Goal: Information Seeking & Learning: Learn about a topic

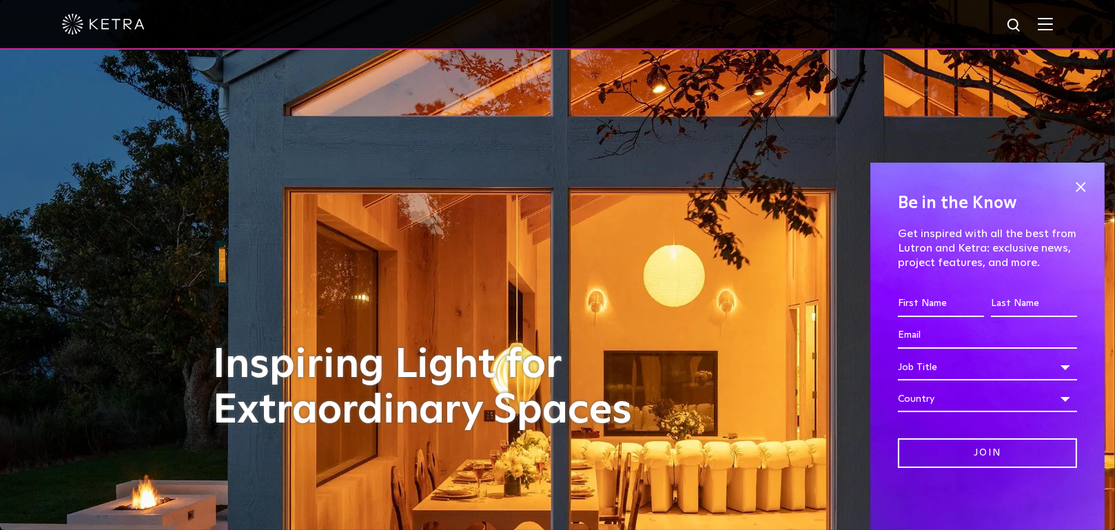
click at [1053, 24] on img at bounding box center [1045, 23] width 15 height 13
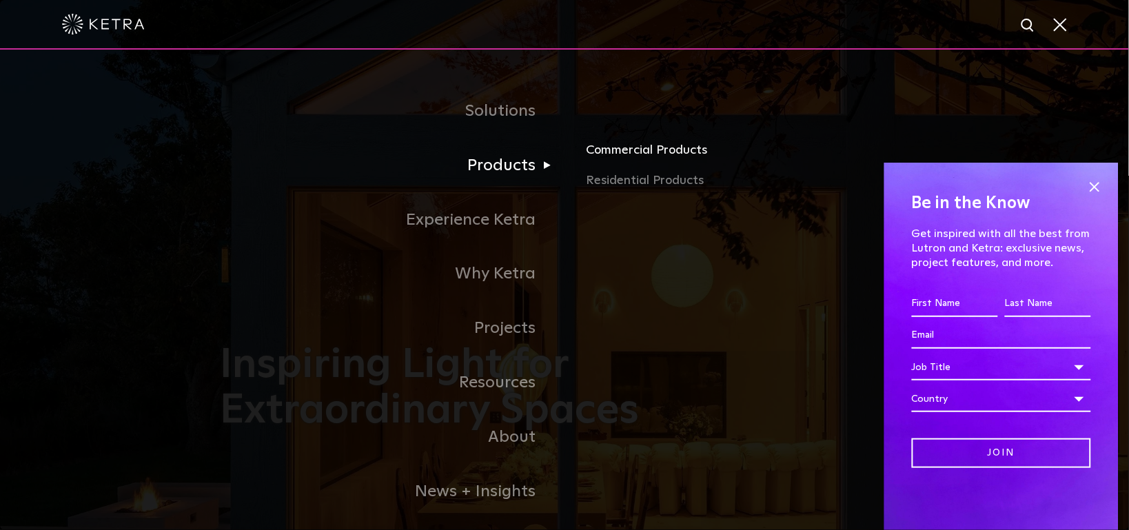
click at [610, 154] on link "Commercial Products" at bounding box center [747, 156] width 322 height 30
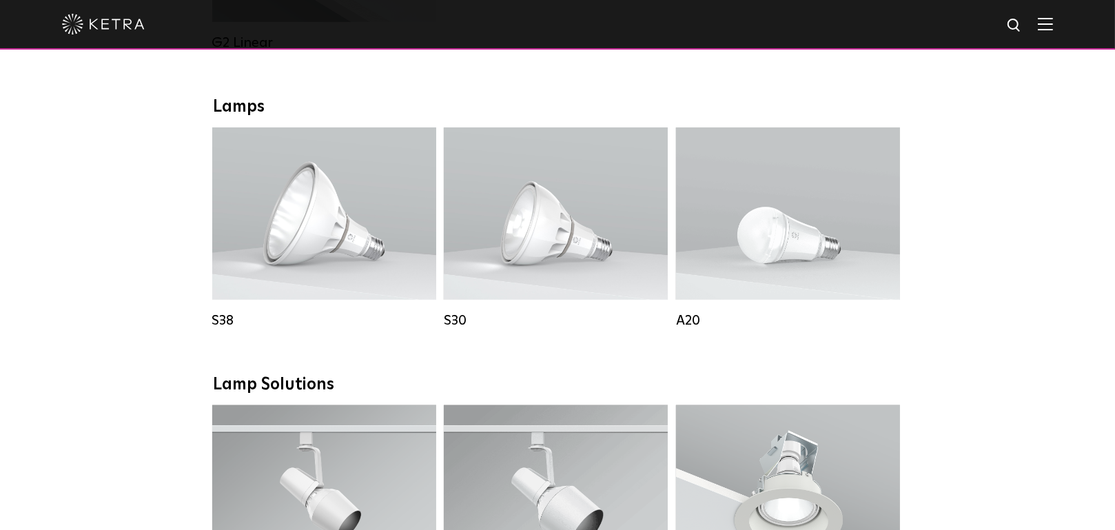
scroll to position [953, 0]
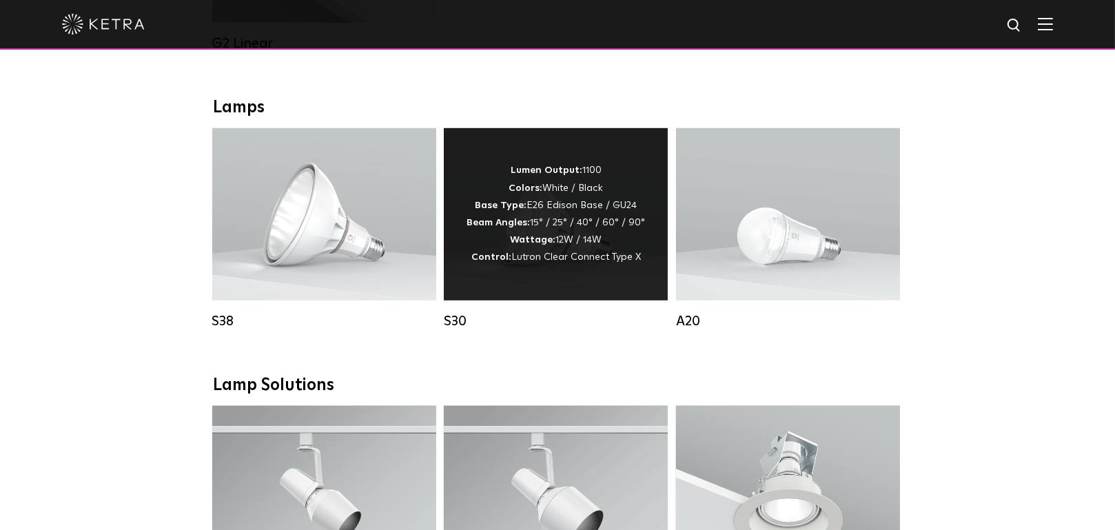
click at [550, 245] on strong "Wattage:" at bounding box center [532, 240] width 45 height 10
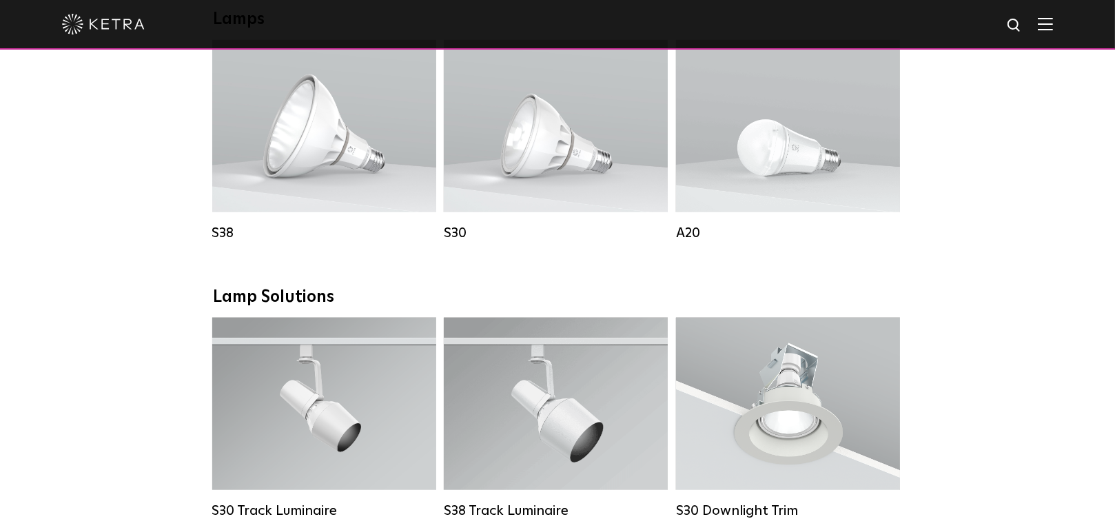
scroll to position [1031, 0]
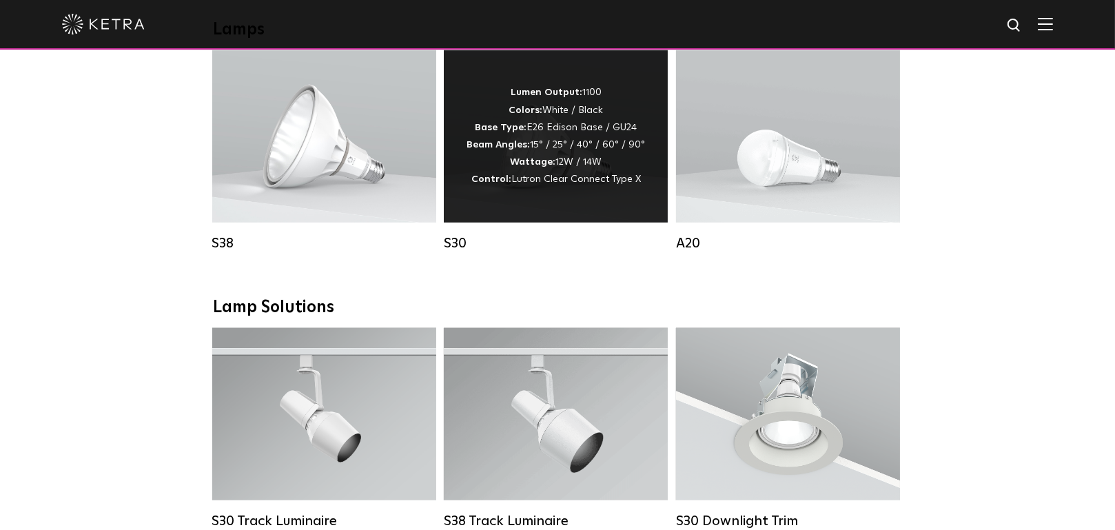
click at [571, 160] on div "Lumen Output: 1100 Colors: White / Black Base Type: E26 Edison Base / GU24 Beam…" at bounding box center [555, 136] width 178 height 104
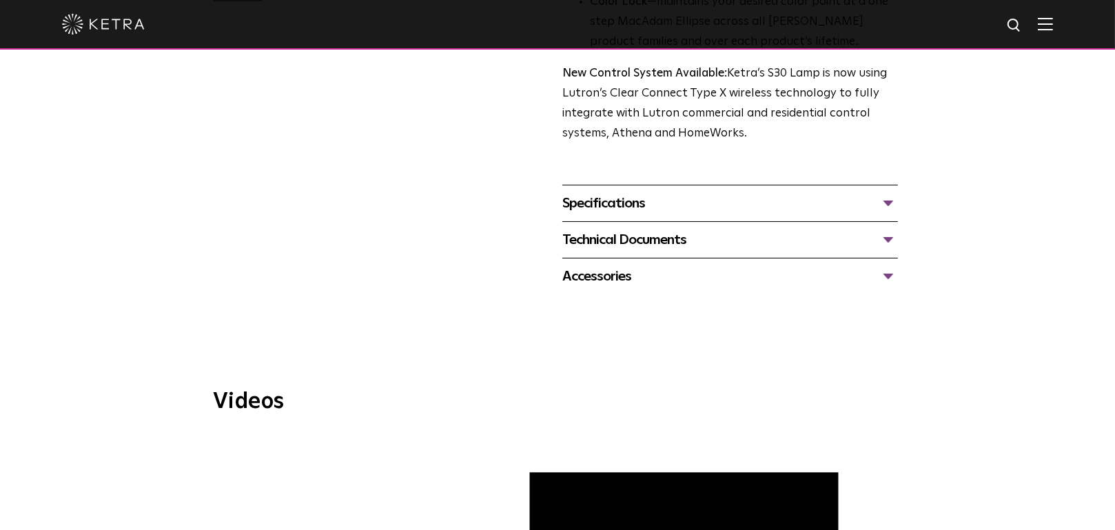
scroll to position [497, 0]
click at [695, 242] on div "Technical Documents" at bounding box center [730, 239] width 336 height 22
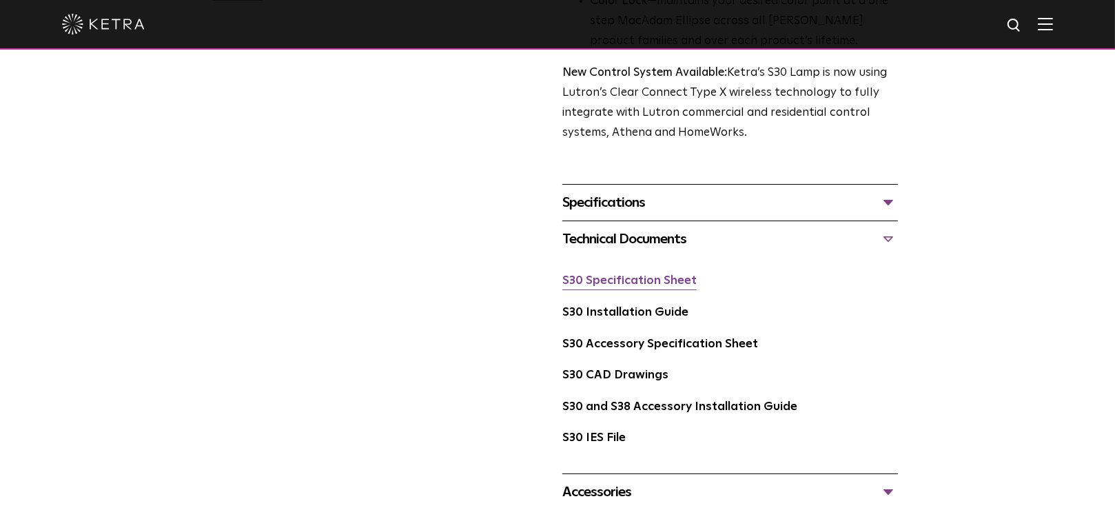
click at [654, 280] on link "S30 Specification Sheet" at bounding box center [629, 281] width 134 height 12
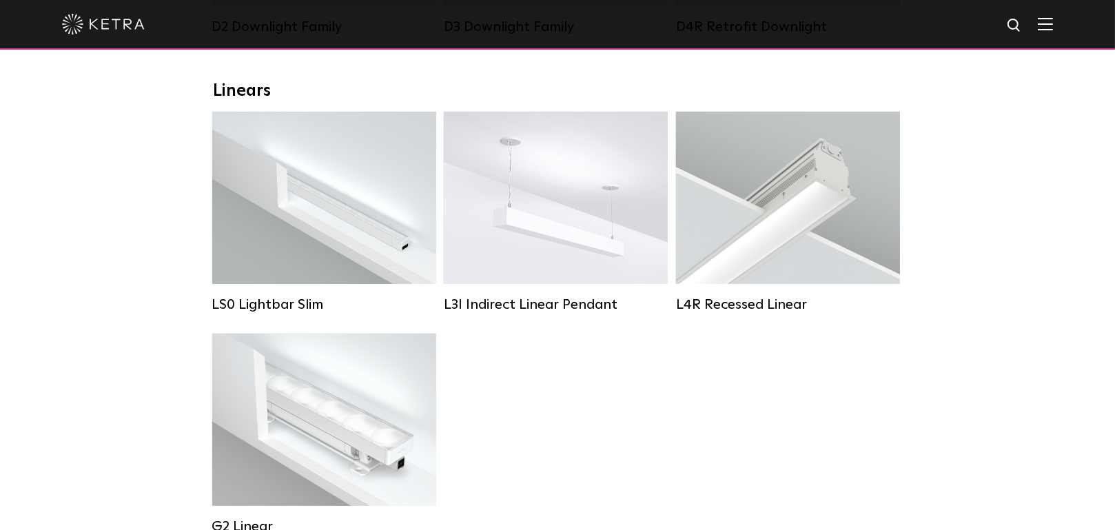
scroll to position [471, 0]
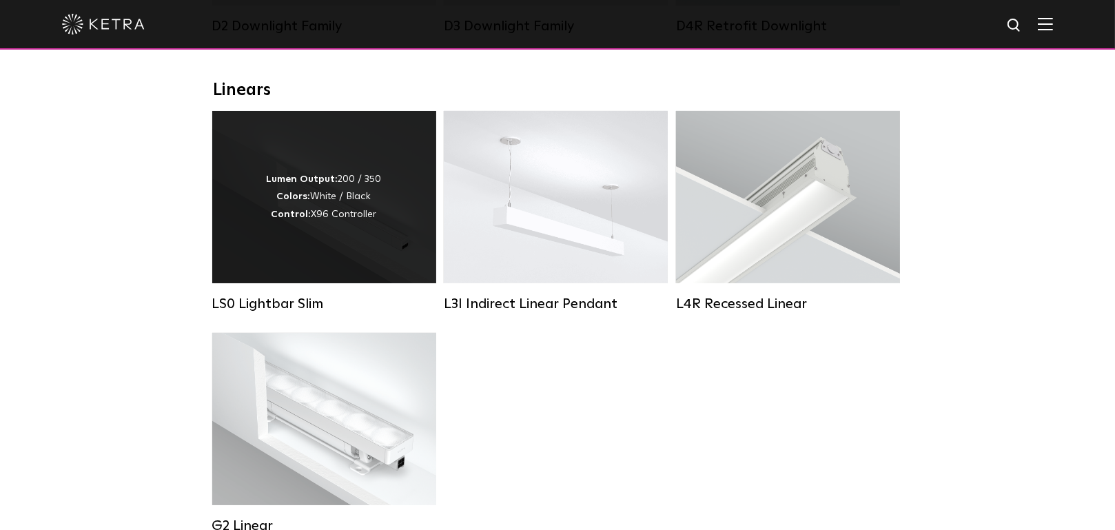
click at [282, 219] on strong "Control:" at bounding box center [291, 214] width 40 height 10
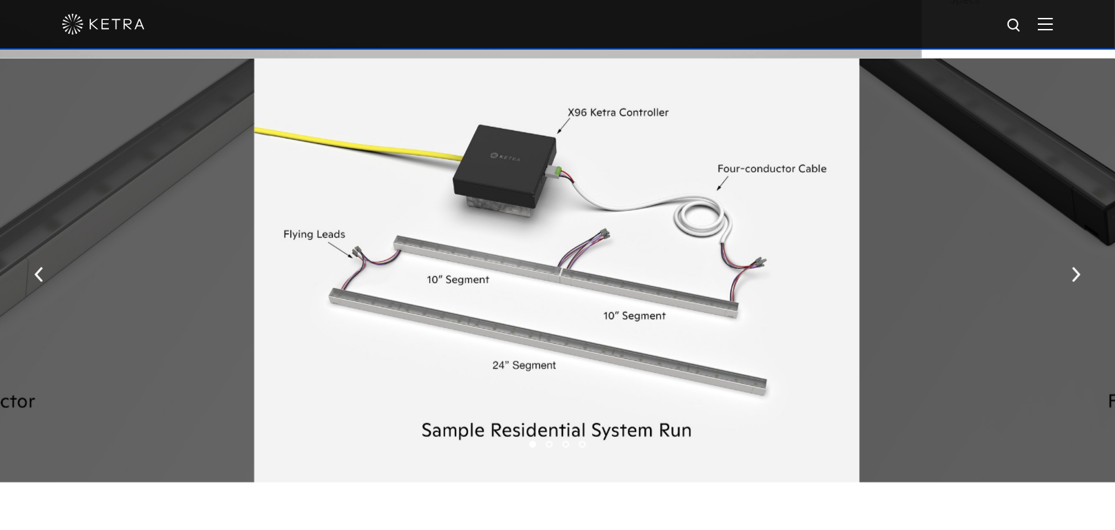
scroll to position [1633, 0]
